Goal: Task Accomplishment & Management: Use online tool/utility

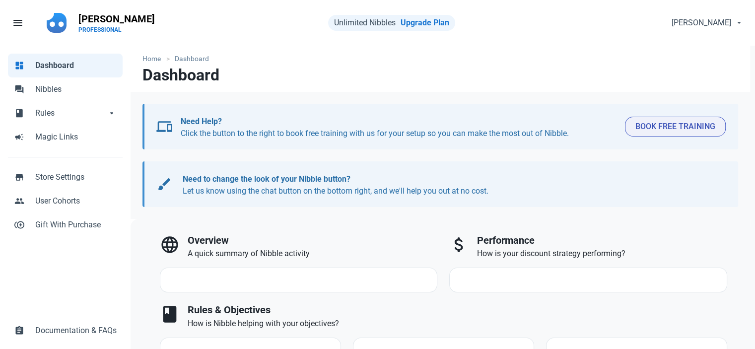
select select "7d"
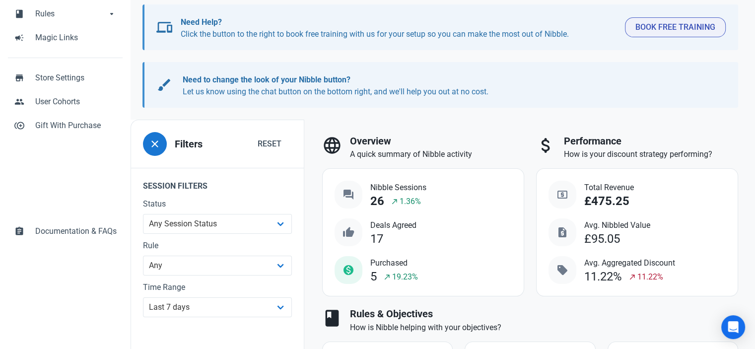
scroll to position [248, 0]
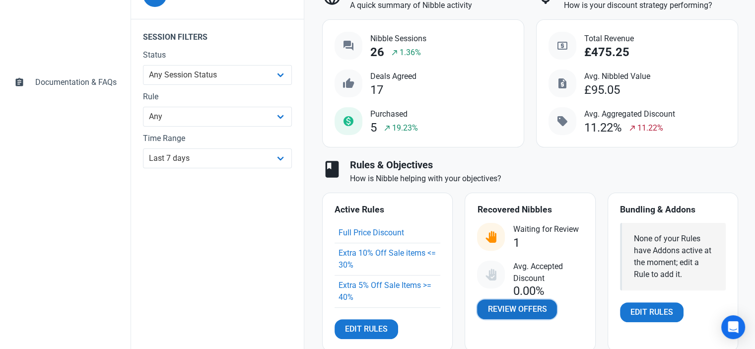
click at [514, 307] on span "Review Offers" at bounding box center [516, 309] width 59 height 12
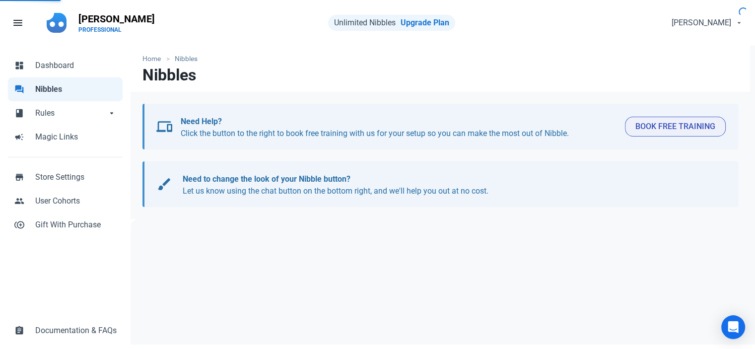
select select "user_offer_available"
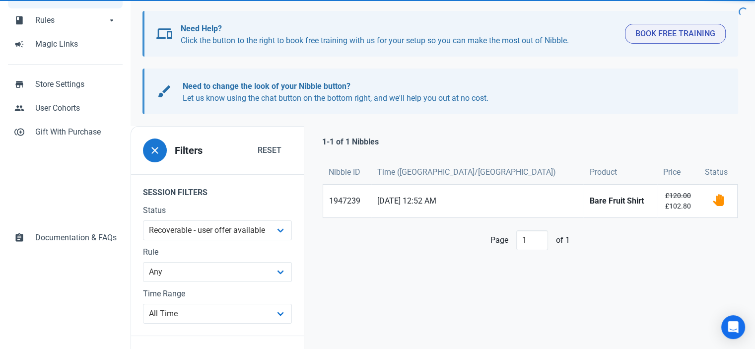
scroll to position [99, 0]
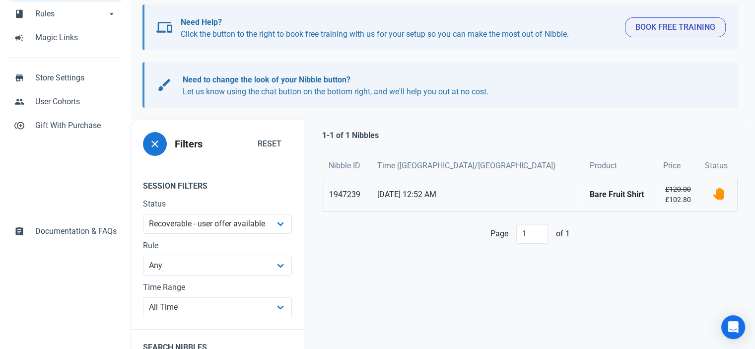
click at [337, 194] on link "1947239" at bounding box center [347, 194] width 48 height 33
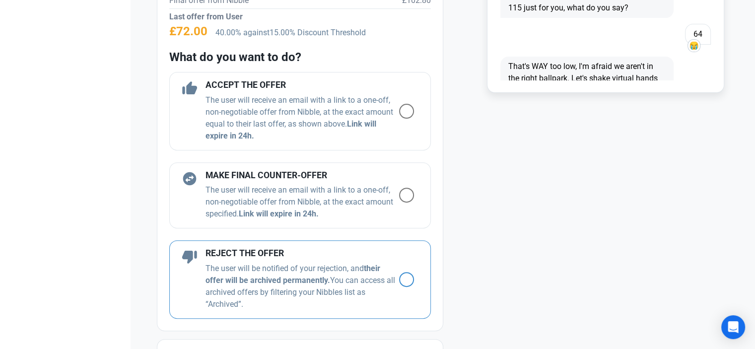
scroll to position [447, 0]
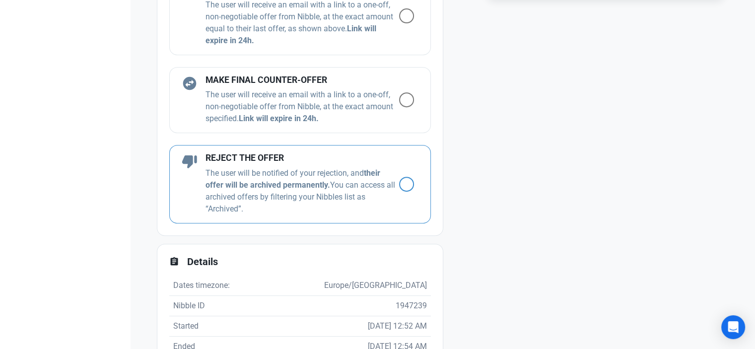
click at [407, 184] on label at bounding box center [410, 184] width 23 height 15
click at [405, 184] on input "radio" at bounding box center [402, 184] width 6 height 6
radio input "true"
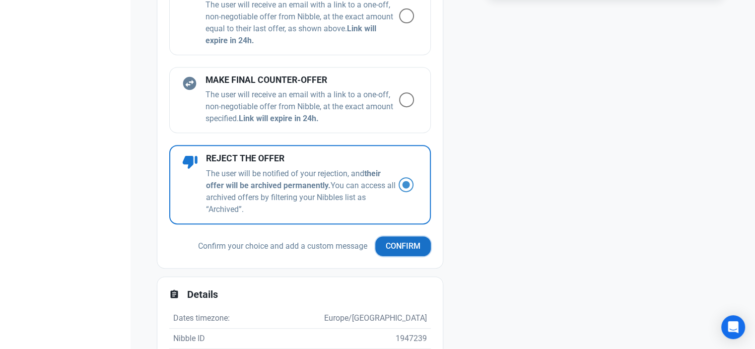
click at [390, 241] on span "Confirm" at bounding box center [402, 246] width 35 height 12
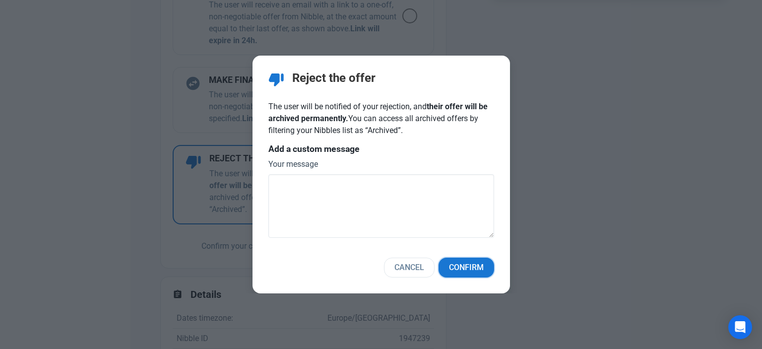
click at [460, 264] on span "Confirm" at bounding box center [466, 267] width 35 height 12
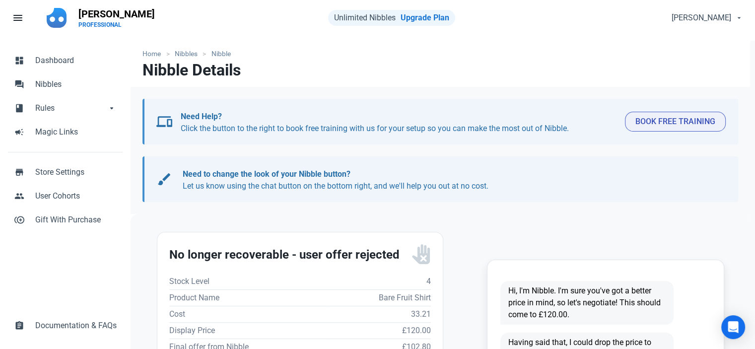
scroll to position [0, 0]
